Goal: Task Accomplishment & Management: Complete application form

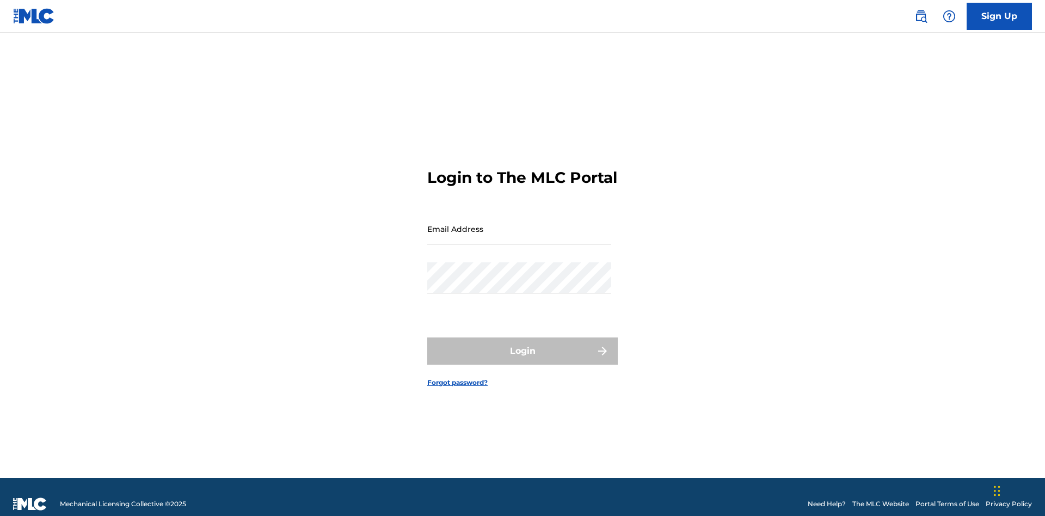
scroll to position [14, 0]
click at [519, 224] on input "Email Address" at bounding box center [519, 228] width 184 height 31
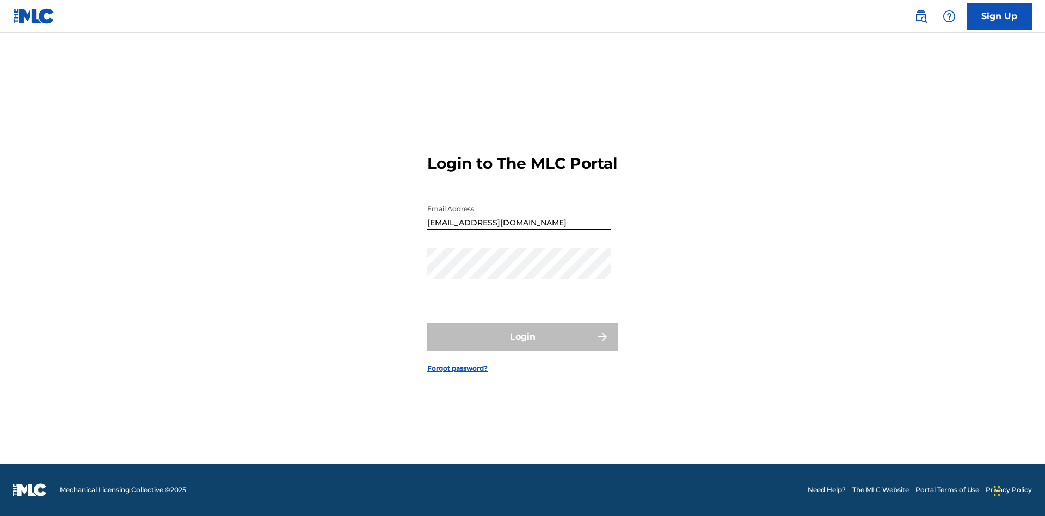
type input "[EMAIL_ADDRESS][DOMAIN_NAME]"
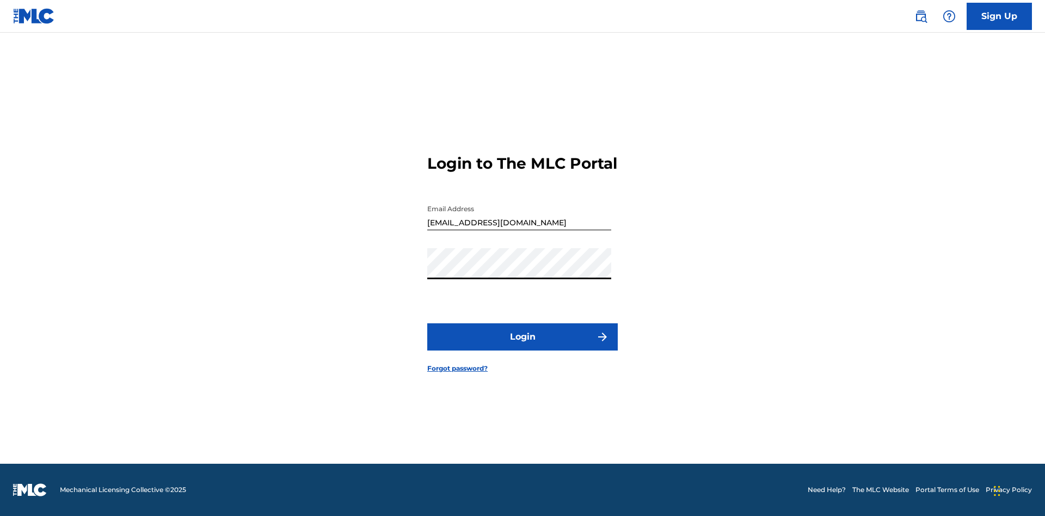
click at [523, 346] on button "Login" at bounding box center [522, 336] width 191 height 27
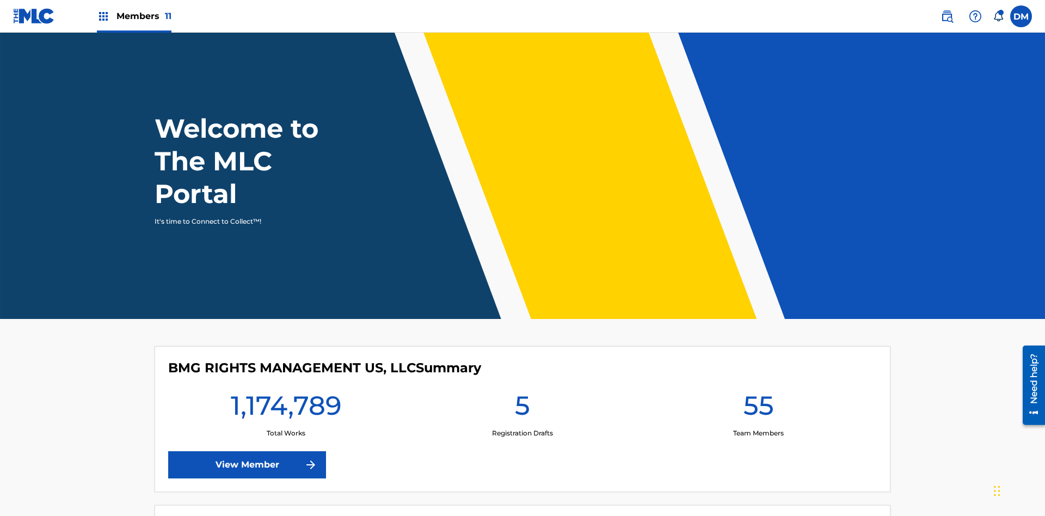
scroll to position [47, 0]
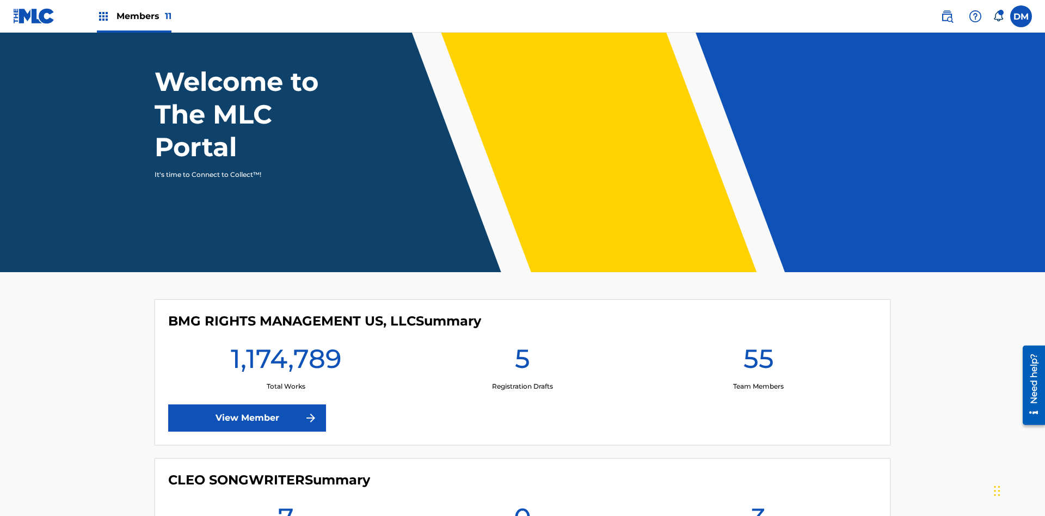
click at [134, 16] on span "Members 11" at bounding box center [144, 16] width 55 height 13
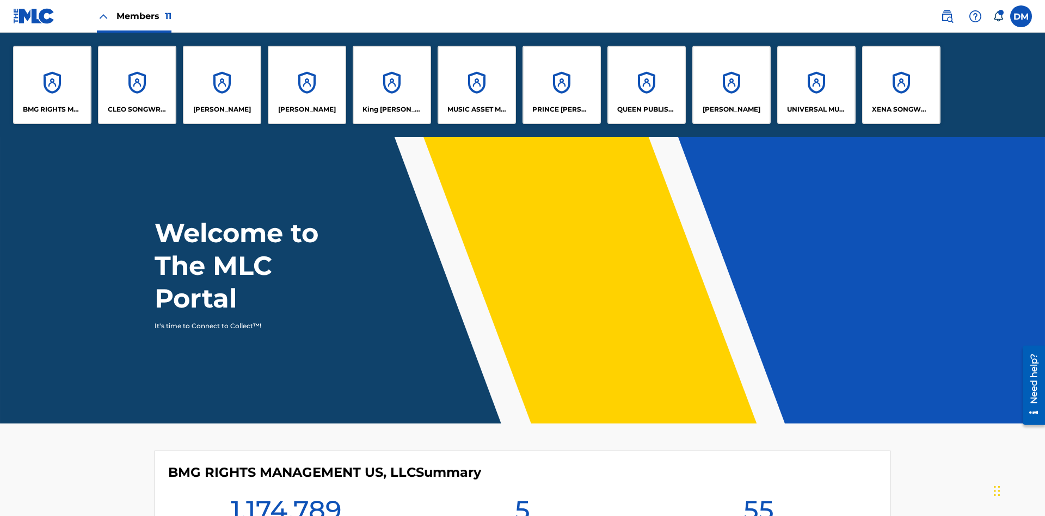
scroll to position [0, 0]
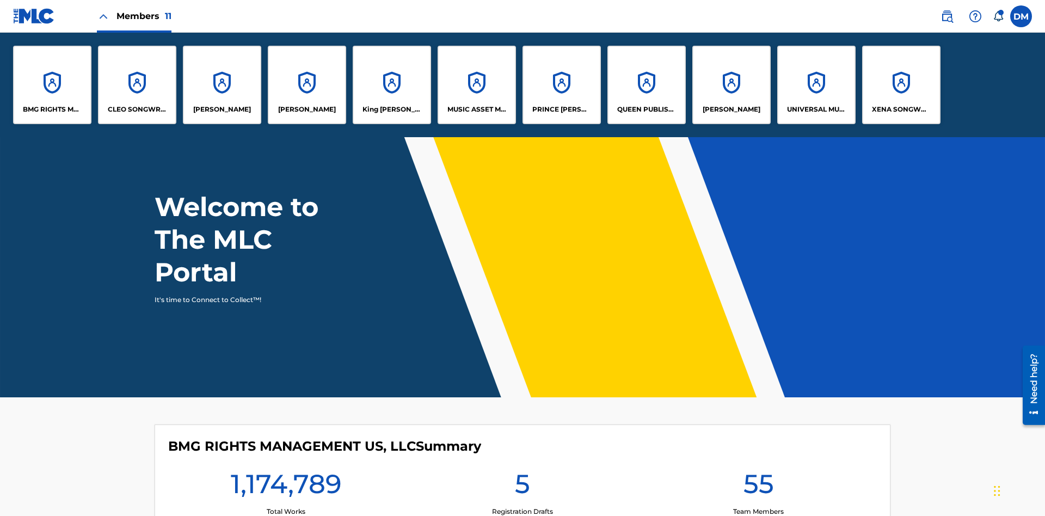
click at [816, 109] on p "UNIVERSAL MUSIC PUB GROUP" at bounding box center [816, 110] width 59 height 10
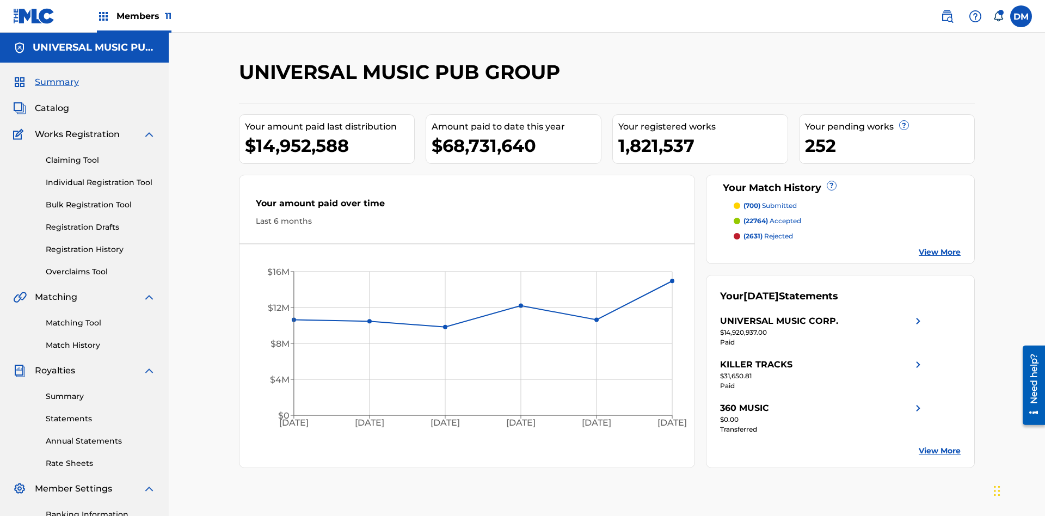
click at [101, 177] on link "Individual Registration Tool" at bounding box center [101, 182] width 110 height 11
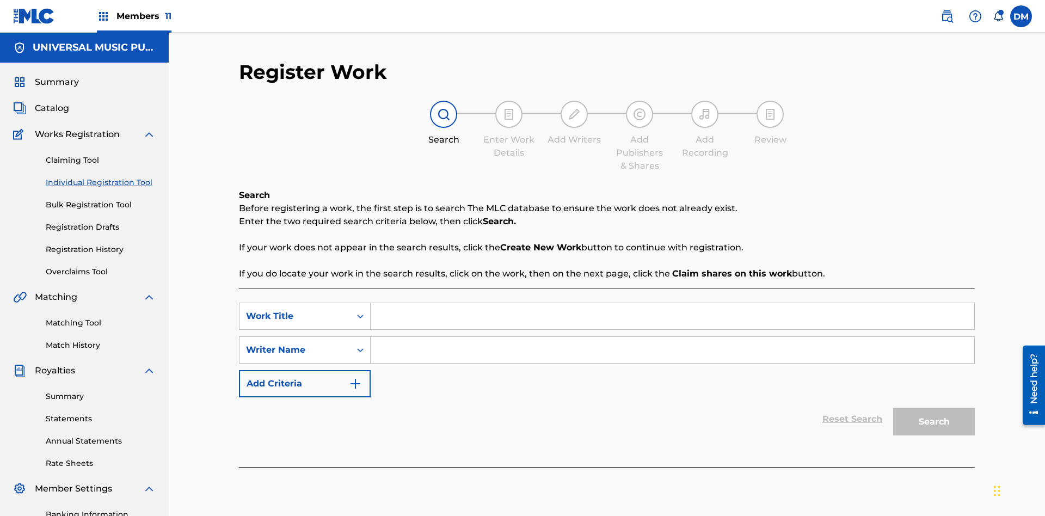
scroll to position [159, 0]
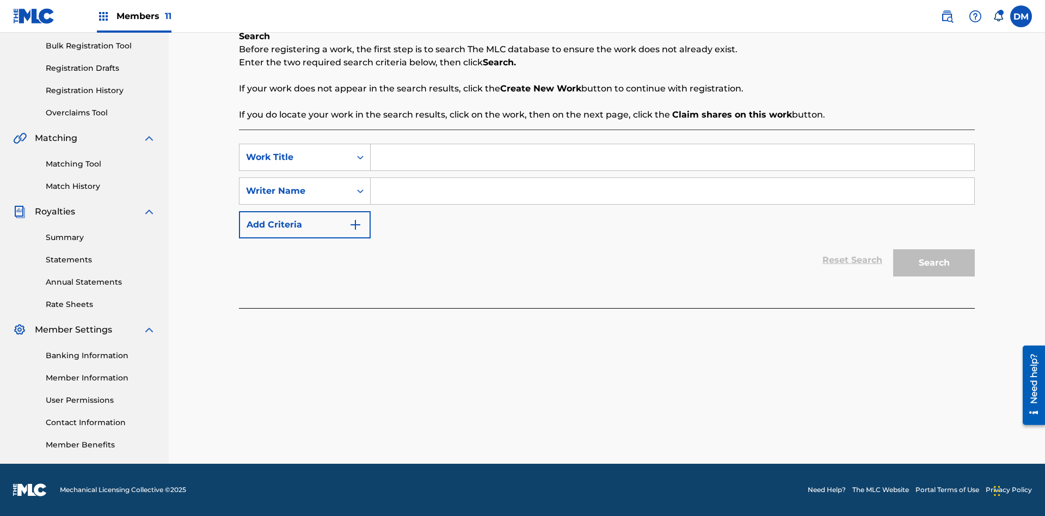
click at [672, 157] on input "Search Form" at bounding box center [673, 157] width 604 height 26
type input "Save At Publishers-Add Publishers Page Prior To Adding Publishers & Administrat…"
click at [672, 191] on input "Search Form" at bounding box center [673, 191] width 604 height 26
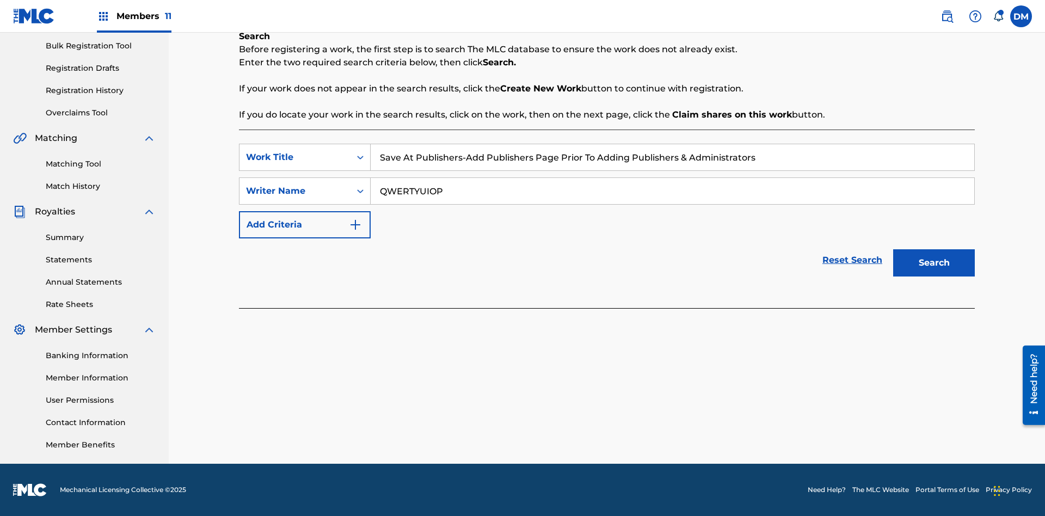
type input "QWERTYUIOP"
click at [934, 263] on button "Search" at bounding box center [935, 262] width 82 height 27
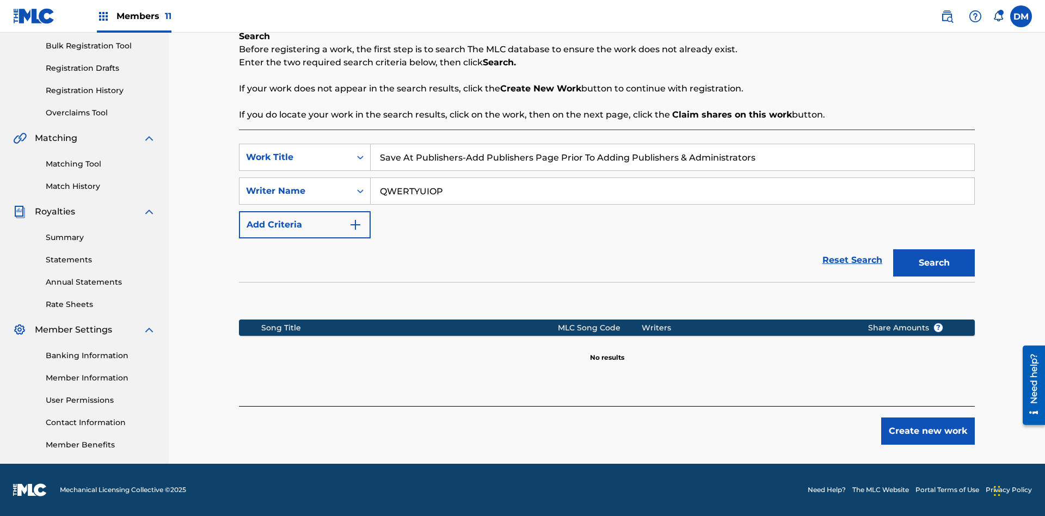
click at [928, 431] on button "Create new work" at bounding box center [929, 431] width 94 height 27
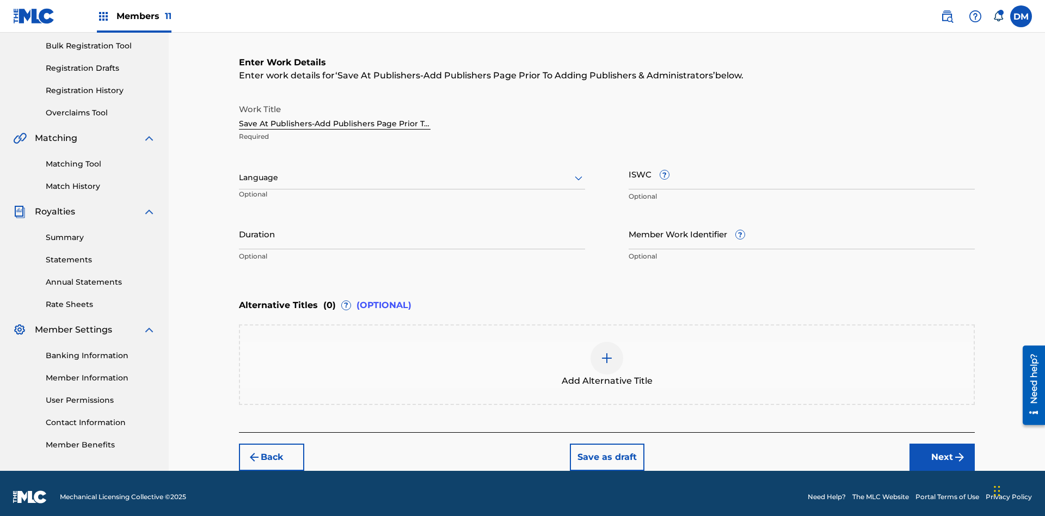
scroll to position [166, 0]
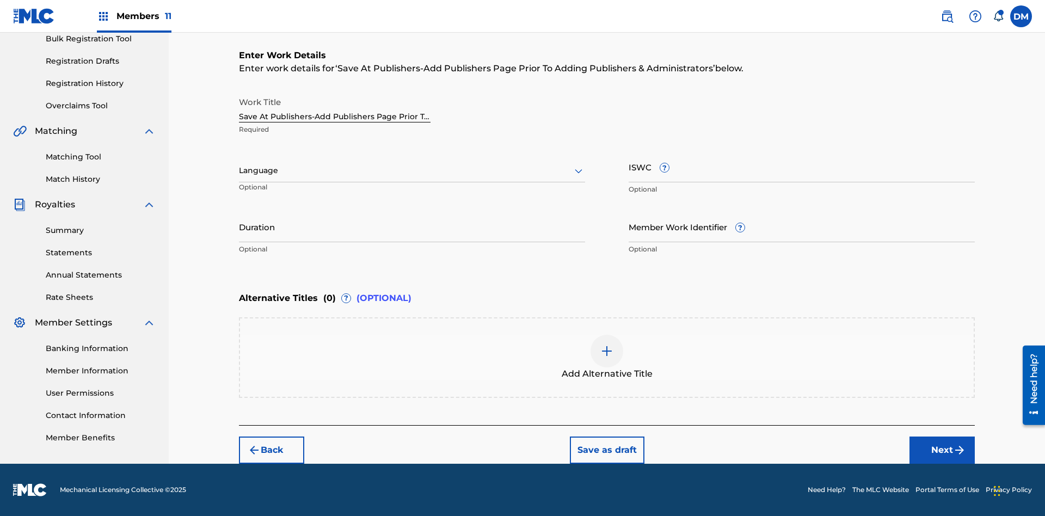
click at [412, 227] on input "Duration" at bounding box center [412, 226] width 346 height 31
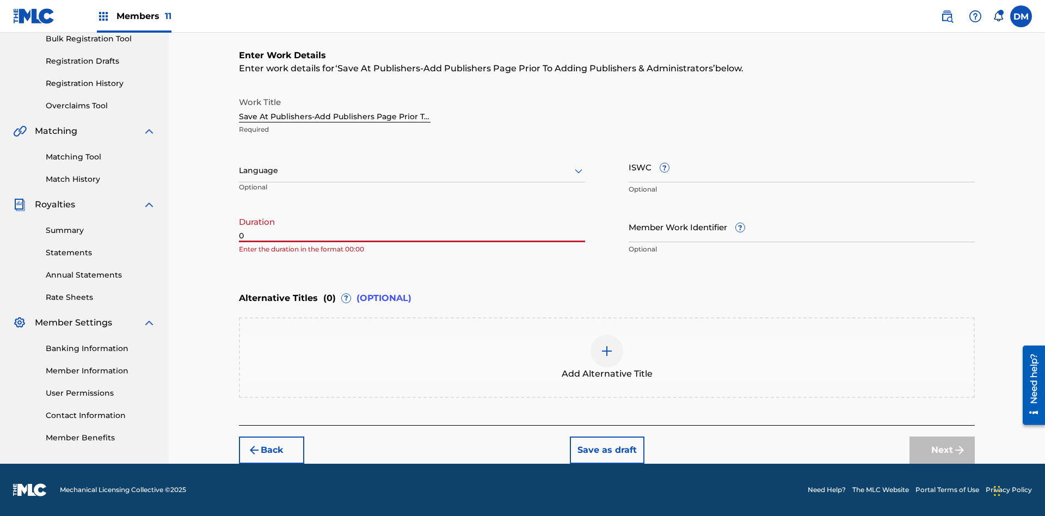
click at [412, 227] on input "0" at bounding box center [412, 226] width 346 height 31
type input "00:00"
click at [579, 171] on icon at bounding box center [578, 170] width 13 height 13
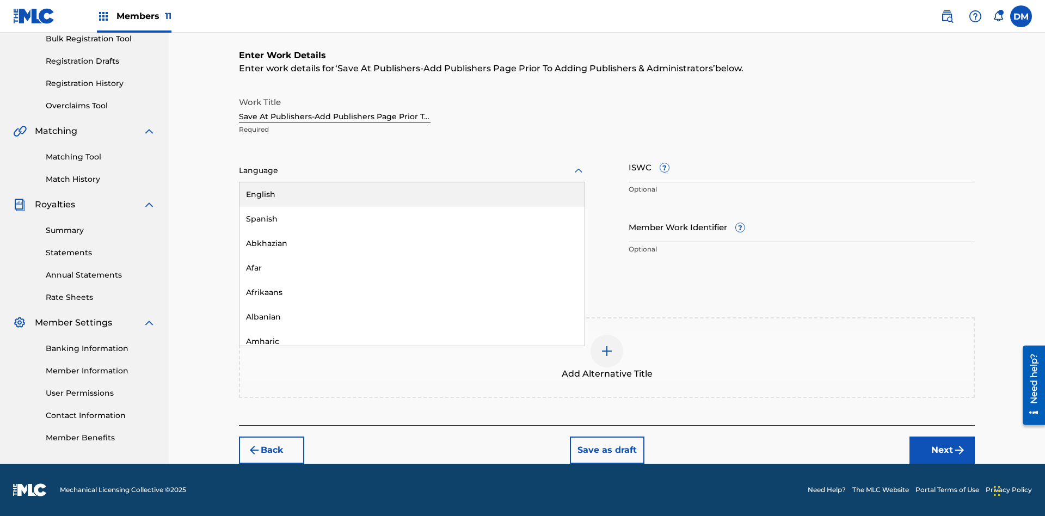
click at [412, 268] on div "Afar" at bounding box center [412, 268] width 345 height 25
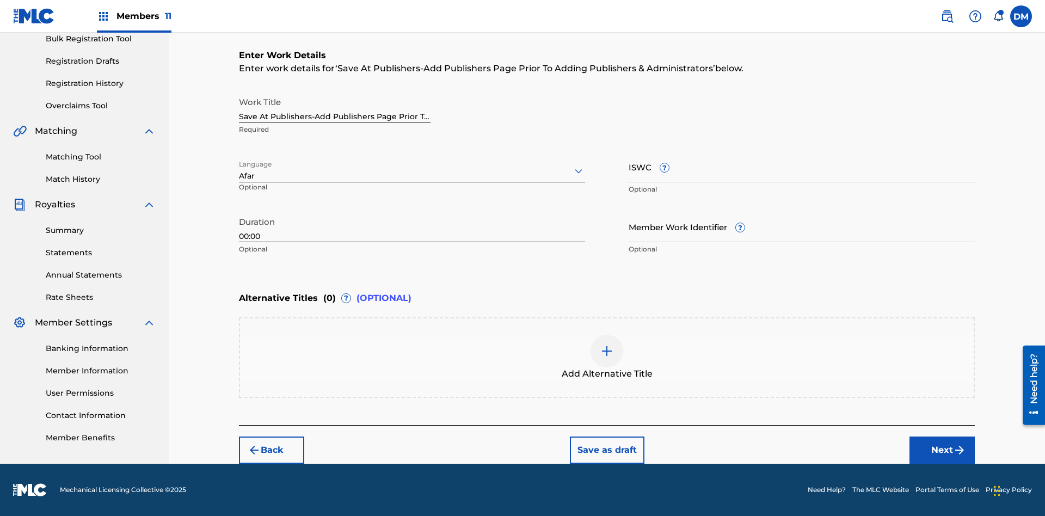
click at [802, 227] on input "Member Work Identifier ?" at bounding box center [802, 226] width 346 height 31
type input "[PHONE_NUMBER]"
click at [802, 167] on input "ISWC ?" at bounding box center [802, 166] width 346 height 31
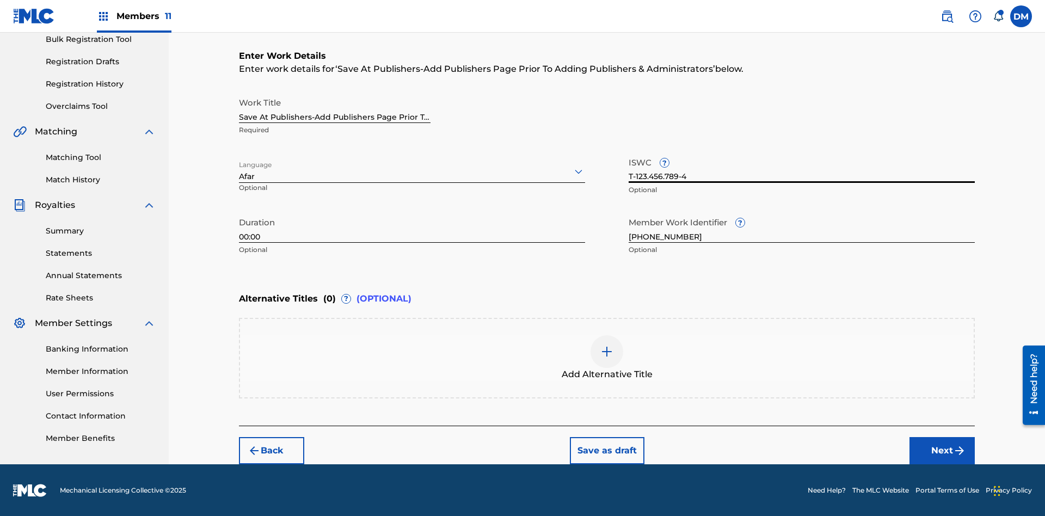
type input "T-123.456.789-4"
click at [607, 357] on img at bounding box center [607, 351] width 13 height 13
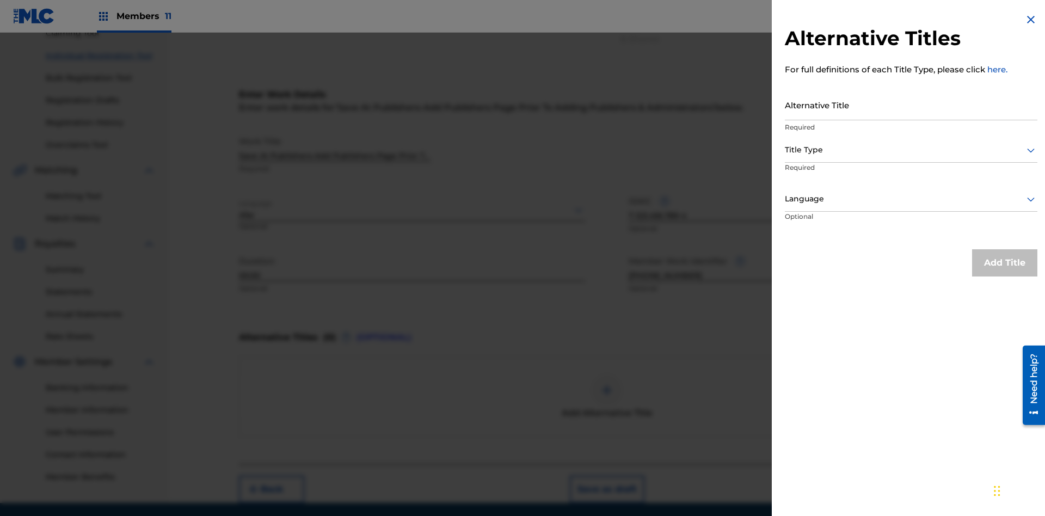
click at [911, 105] on input "Alternative Title" at bounding box center [911, 104] width 253 height 31
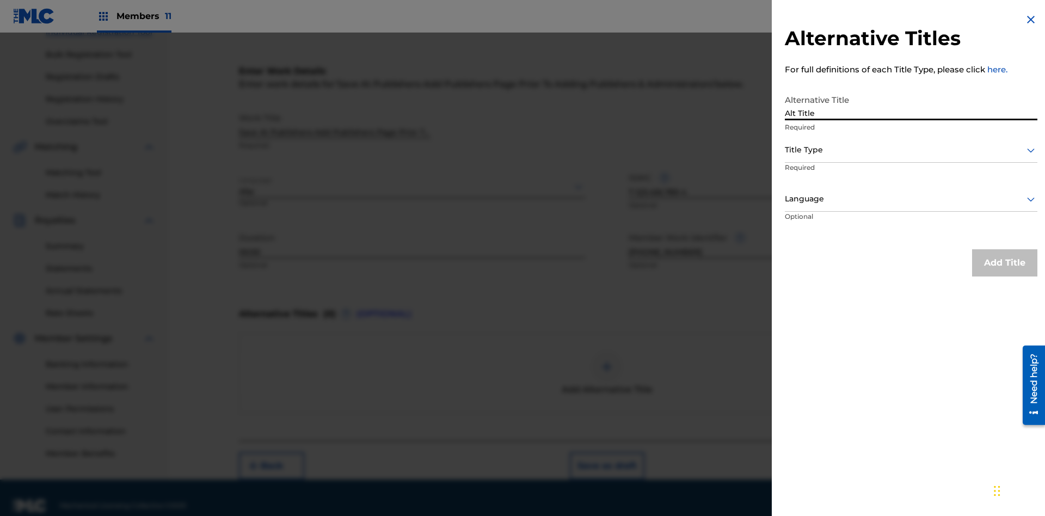
type input "Alt Title"
click at [911, 150] on div at bounding box center [911, 150] width 253 height 14
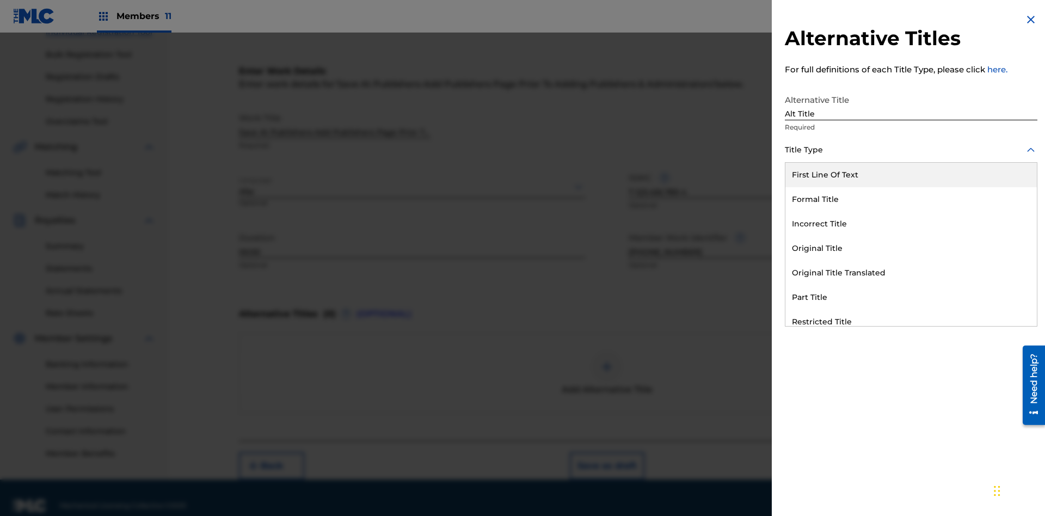
scroll to position [166, 0]
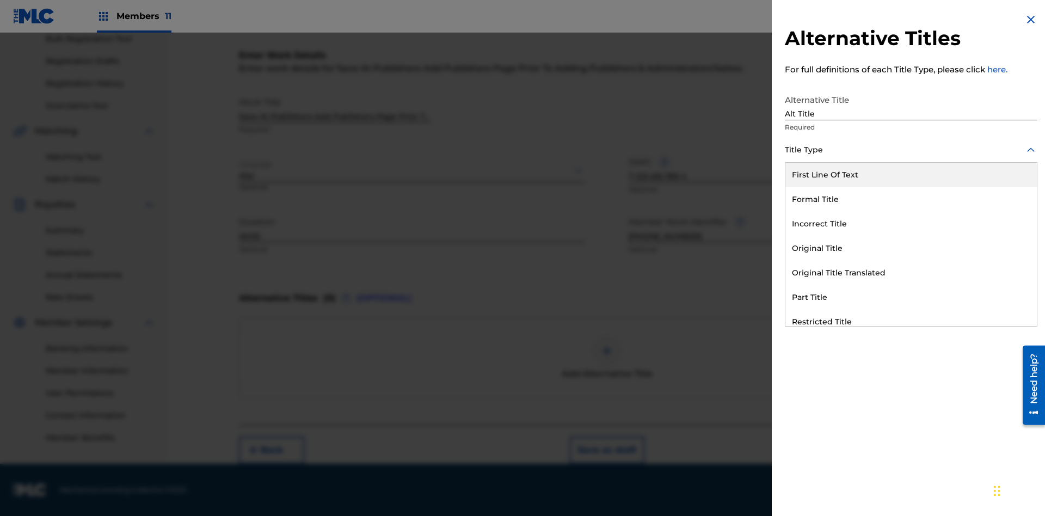
click at [911, 248] on div "Original Title" at bounding box center [912, 248] width 252 height 25
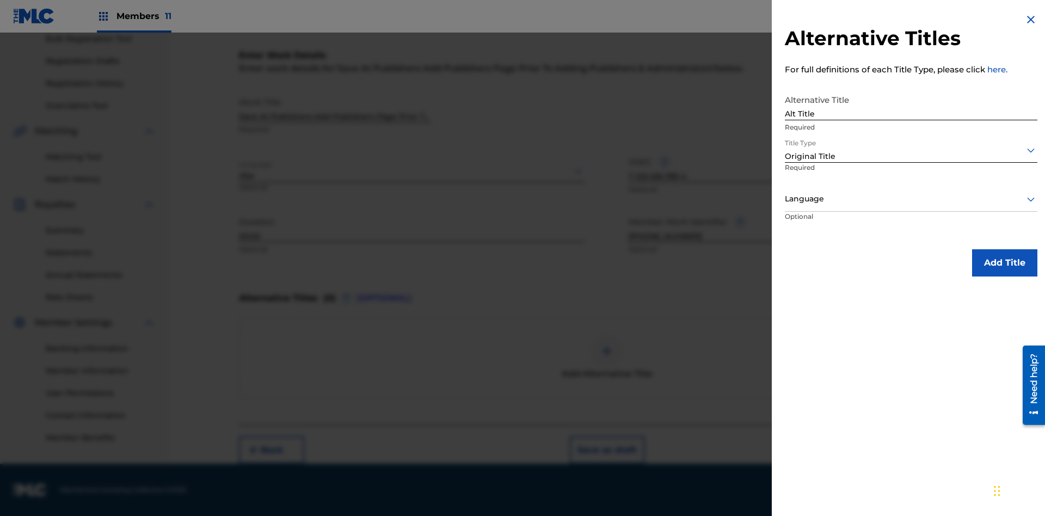
click at [911, 199] on div at bounding box center [911, 199] width 253 height 14
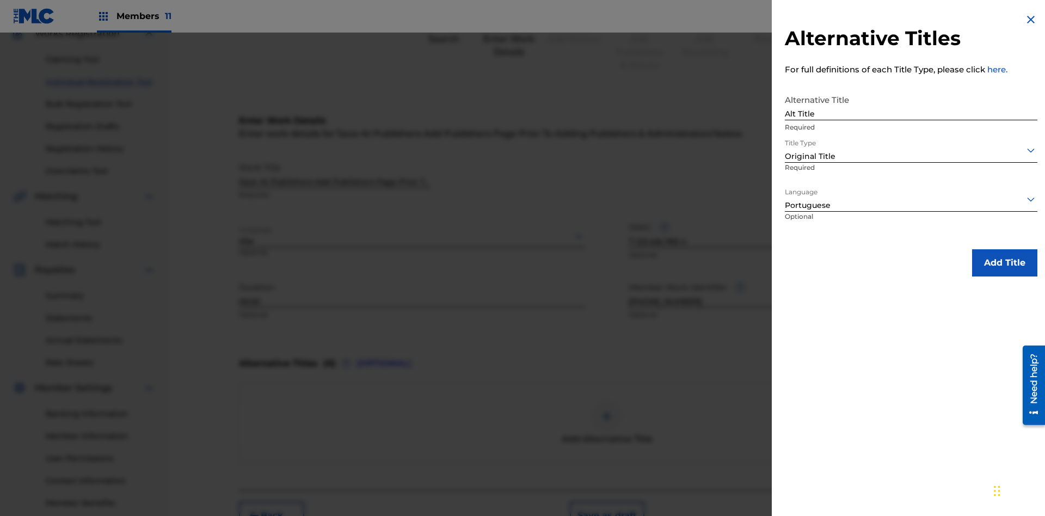
click at [1005, 262] on button "Add Title" at bounding box center [1004, 262] width 65 height 27
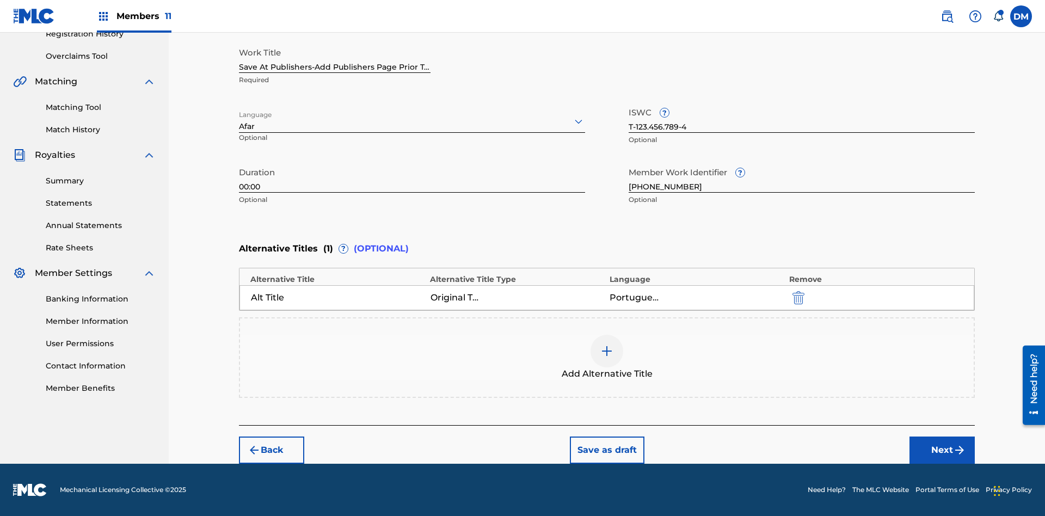
click at [943, 450] on button "Next" at bounding box center [942, 450] width 65 height 27
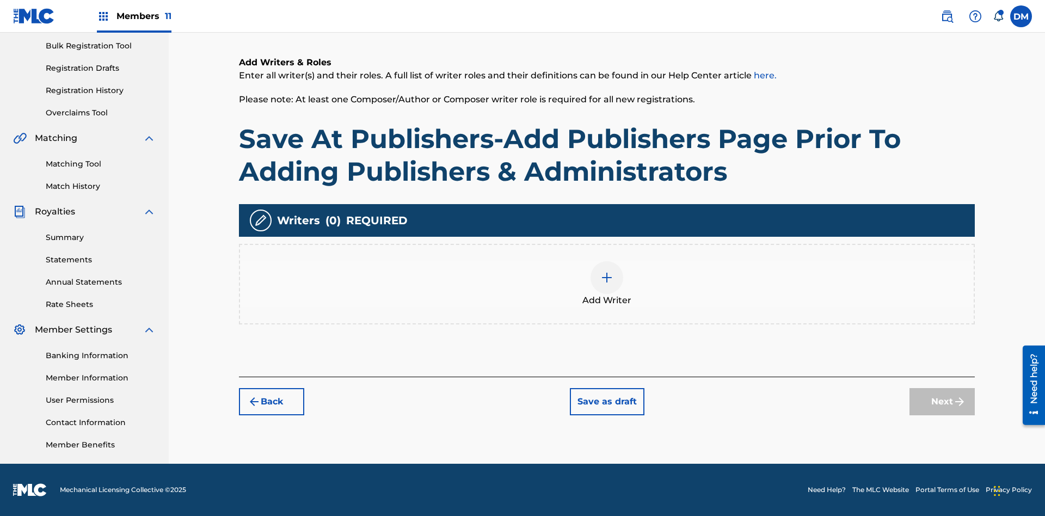
scroll to position [159, 0]
click at [607, 284] on img at bounding box center [607, 277] width 13 height 13
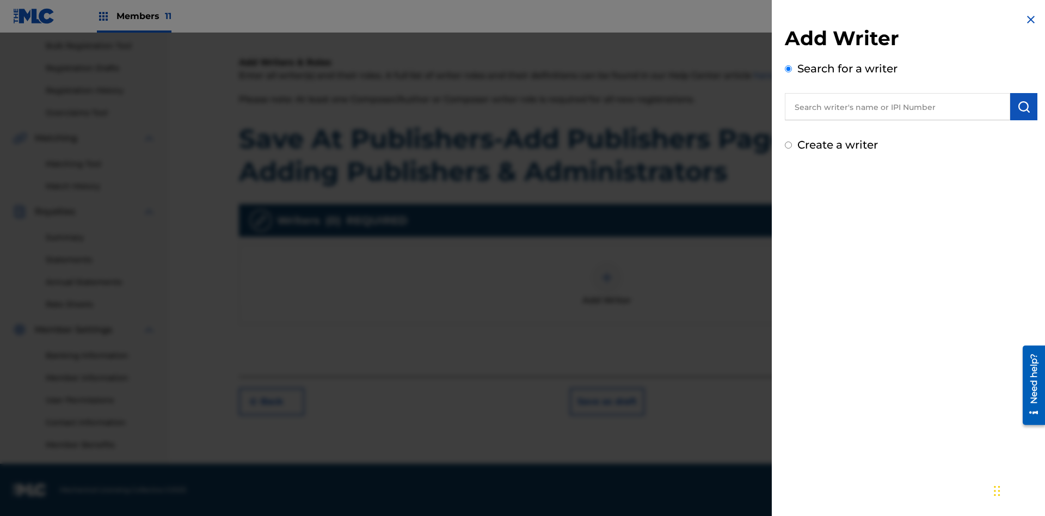
click at [898, 107] on input "text" at bounding box center [897, 106] width 225 height 27
type input "[PERSON_NAME]"
click at [1024, 107] on img "submit" at bounding box center [1024, 106] width 13 height 13
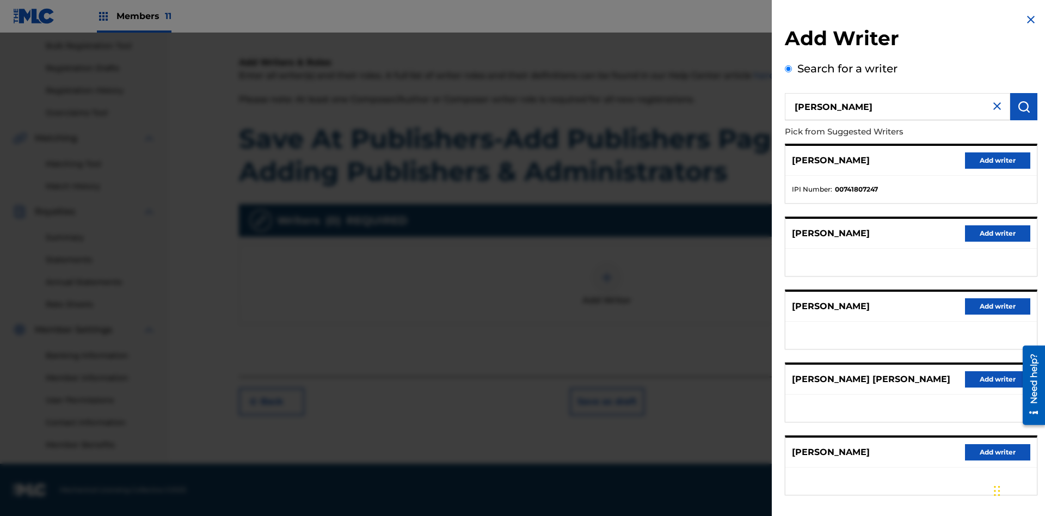
click at [998, 160] on button "Add writer" at bounding box center [997, 160] width 65 height 16
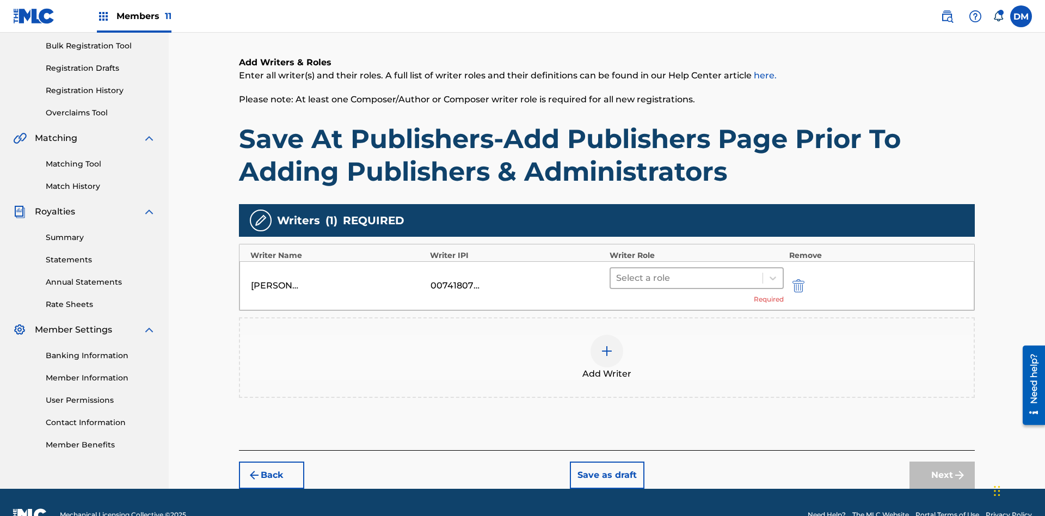
click at [617, 272] on input "text" at bounding box center [617, 278] width 2 height 13
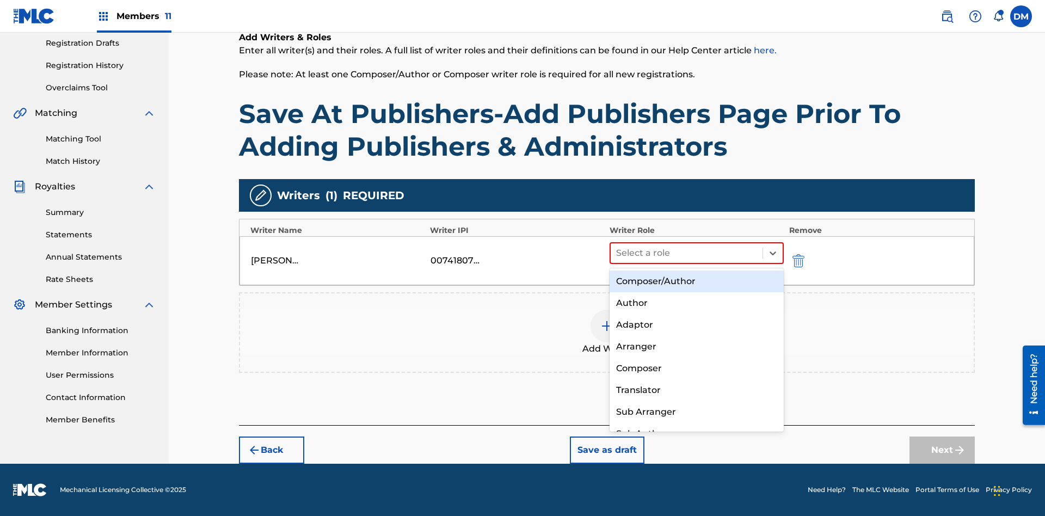
click at [696, 368] on div "Composer" at bounding box center [697, 369] width 174 height 22
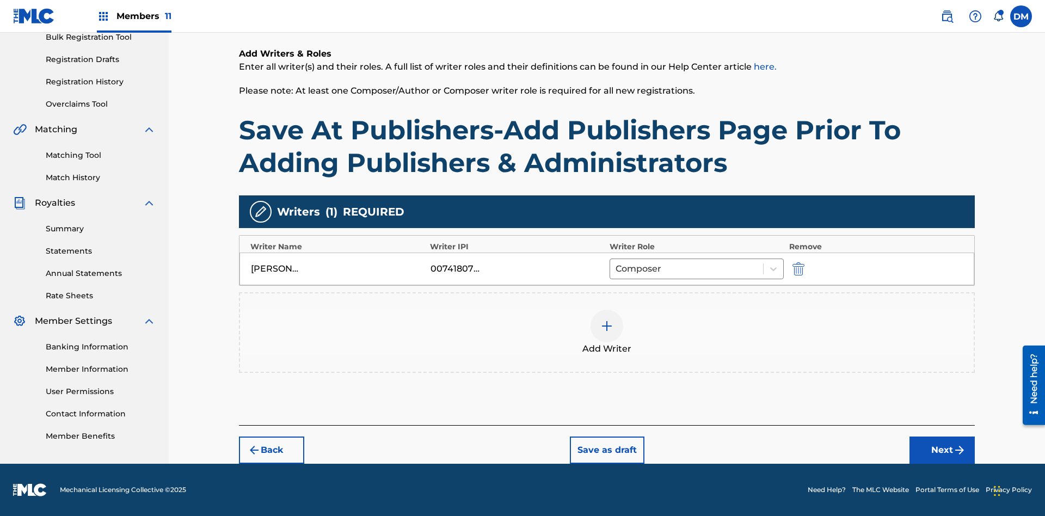
scroll to position [168, 0]
click at [943, 450] on button "Next" at bounding box center [942, 450] width 65 height 27
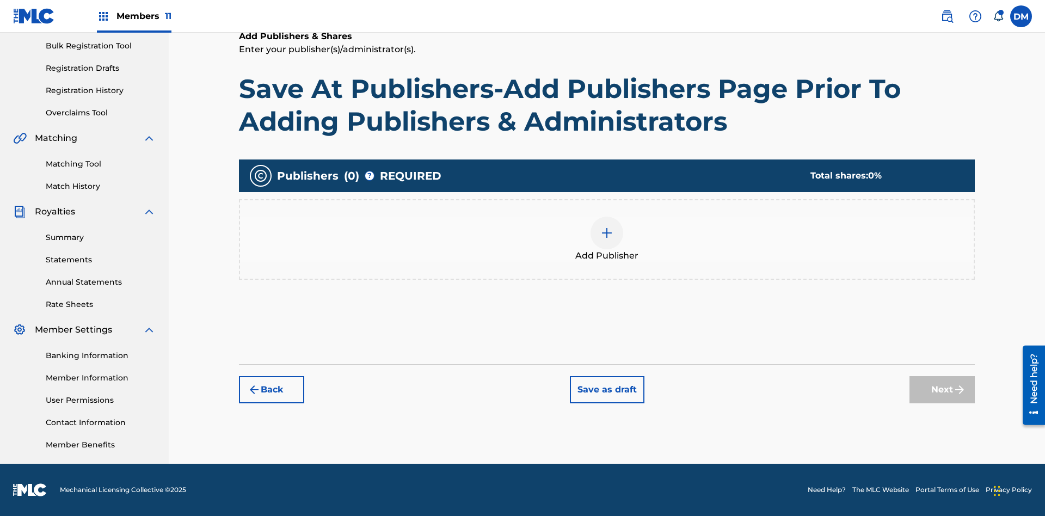
scroll to position [159, 0]
click at [607, 389] on button "Save as draft" at bounding box center [607, 389] width 75 height 27
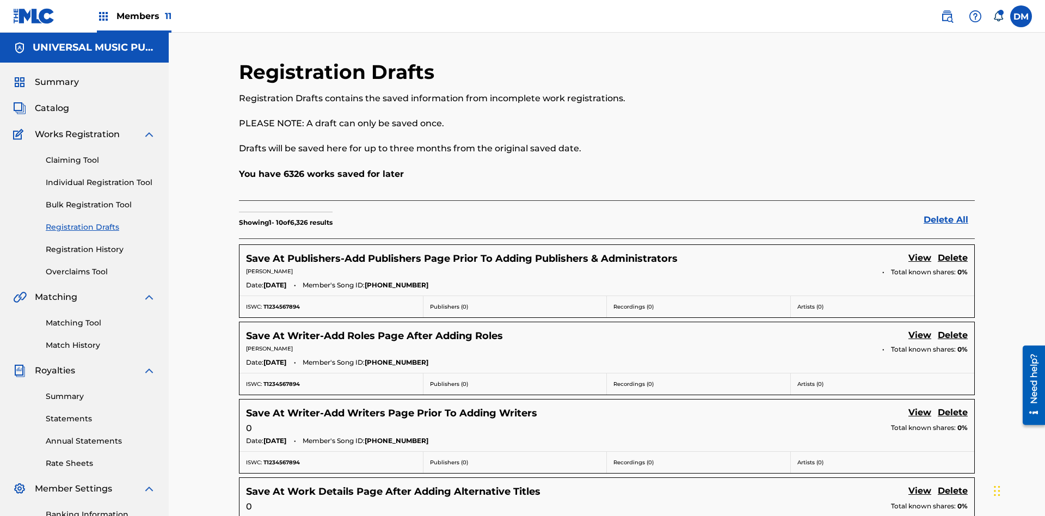
click at [920, 252] on link "View" at bounding box center [920, 259] width 23 height 15
